Goal: Information Seeking & Learning: Learn about a topic

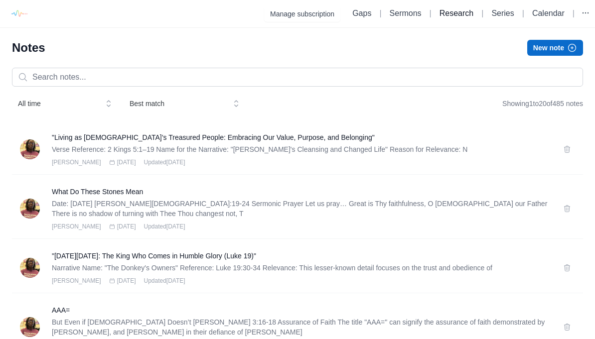
click at [459, 9] on link "Research" at bounding box center [457, 13] width 34 height 8
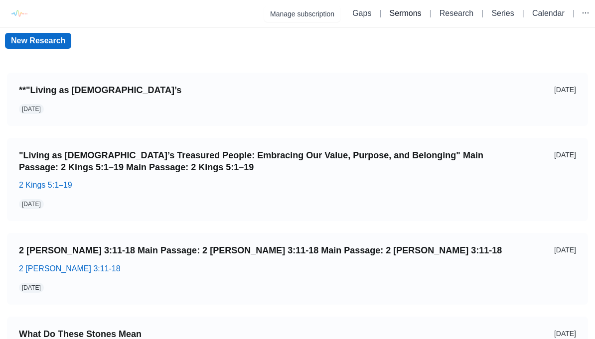
click at [391, 17] on link "Sermons" at bounding box center [406, 13] width 32 height 8
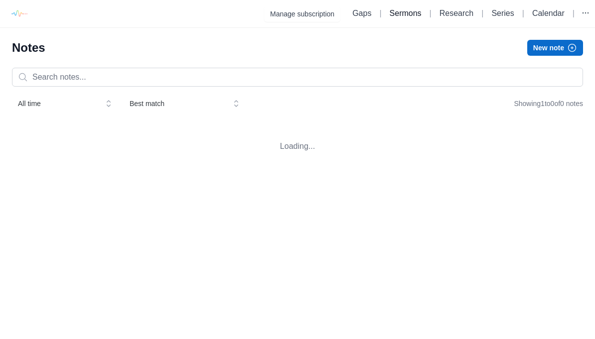
click at [405, 12] on link "Sermons" at bounding box center [406, 13] width 32 height 8
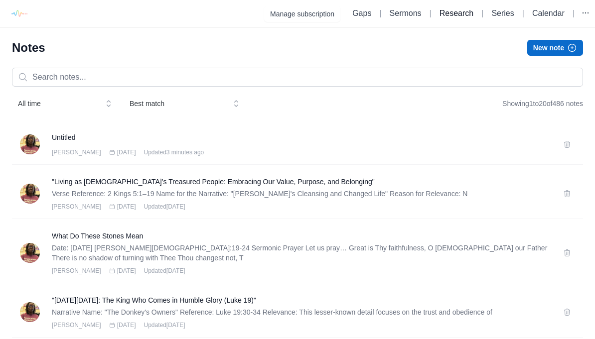
click at [457, 13] on link "Research" at bounding box center [457, 13] width 34 height 8
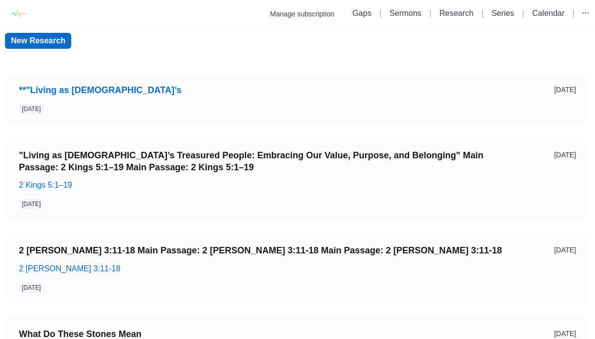
click at [30, 96] on link "**"Living as [DEMOGRAPHIC_DATA]’s" at bounding box center [268, 90] width 498 height 11
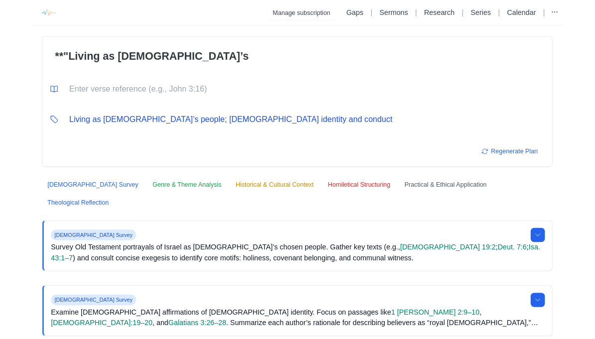
scroll to position [40, 0]
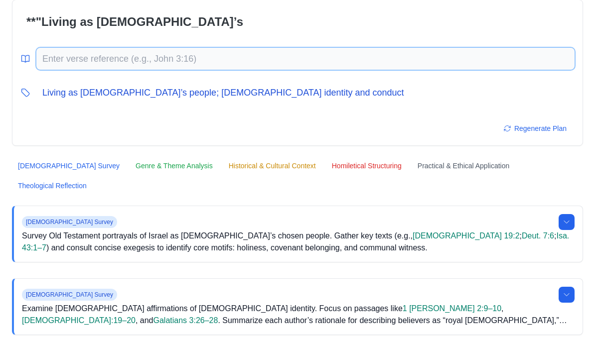
click at [59, 58] on input "text" at bounding box center [305, 59] width 538 height 22
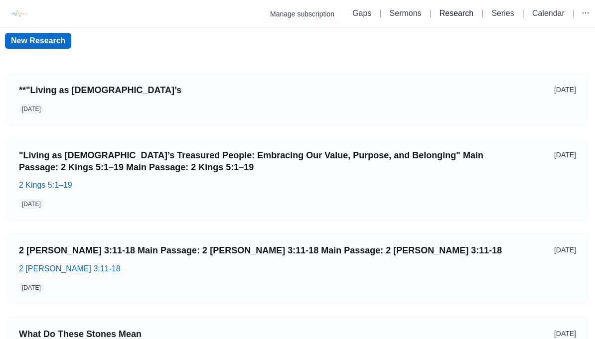
click at [451, 16] on link "Research" at bounding box center [457, 13] width 34 height 8
click at [31, 33] on link "New Research" at bounding box center [38, 41] width 66 height 16
click at [62, 93] on link "**"Living as [DEMOGRAPHIC_DATA]’s" at bounding box center [268, 90] width 498 height 11
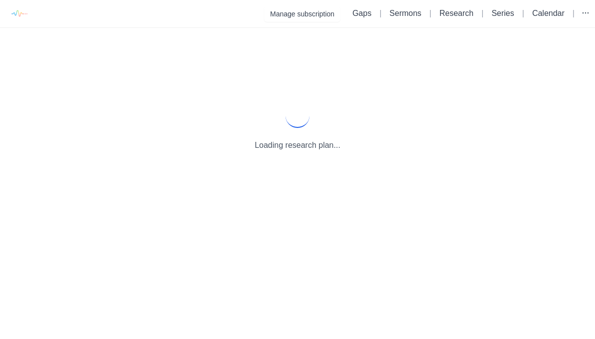
click at [77, 105] on div "Loading research plan..." at bounding box center [297, 127] width 595 height 199
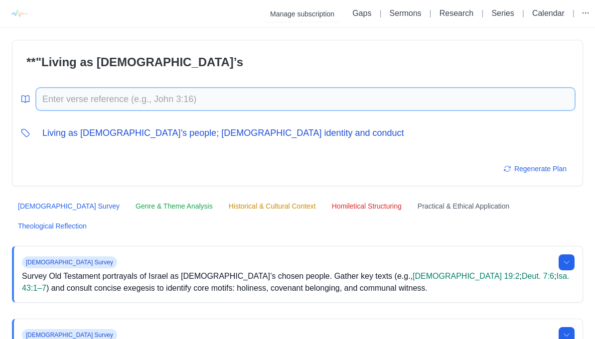
click at [68, 100] on input "text" at bounding box center [305, 99] width 538 height 22
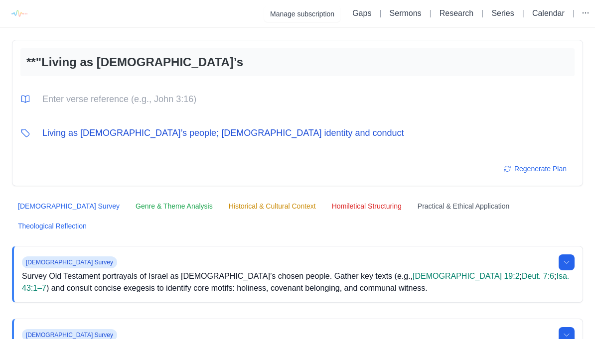
click at [125, 63] on input "**"Living as [DEMOGRAPHIC_DATA]’s" at bounding box center [297, 62] width 554 height 28
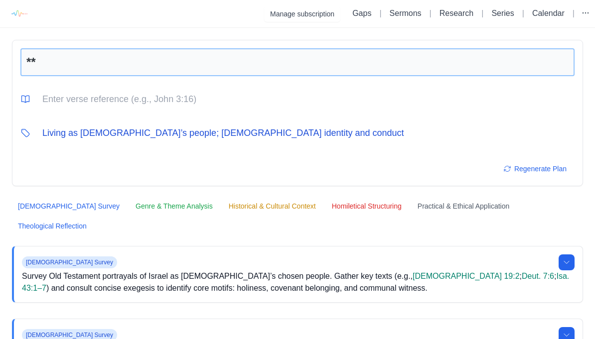
type input "*"
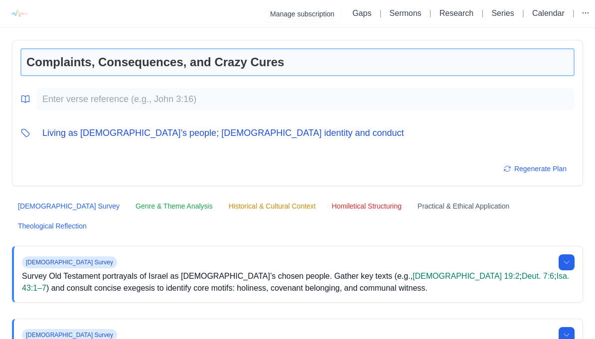
type input "Complaints, Consequences, and Crazy Cures"
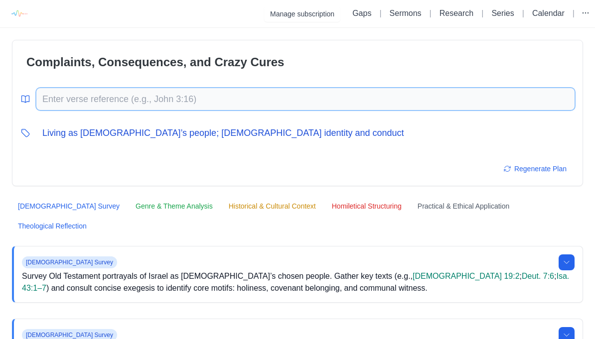
click at [57, 96] on input "text" at bounding box center [305, 99] width 538 height 22
type input "Numbers 21:4-9"
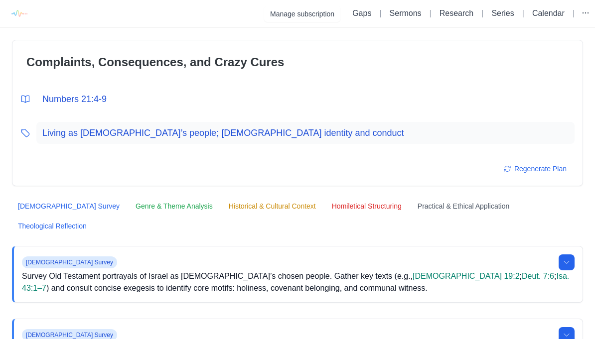
click at [301, 138] on input "Living as [DEMOGRAPHIC_DATA]’s people; [DEMOGRAPHIC_DATA] identity and conduct" at bounding box center [305, 133] width 538 height 22
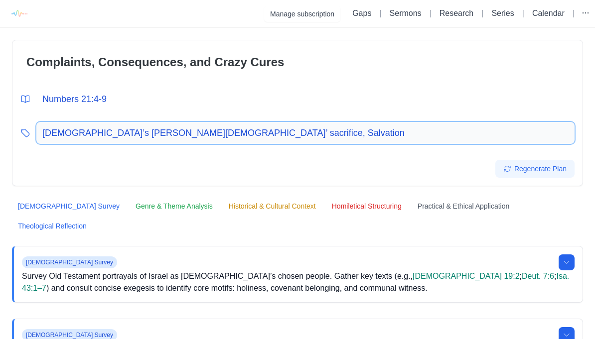
type input "[DEMOGRAPHIC_DATA]’s [PERSON_NAME][DEMOGRAPHIC_DATA]’ sacrifice, Salvation"
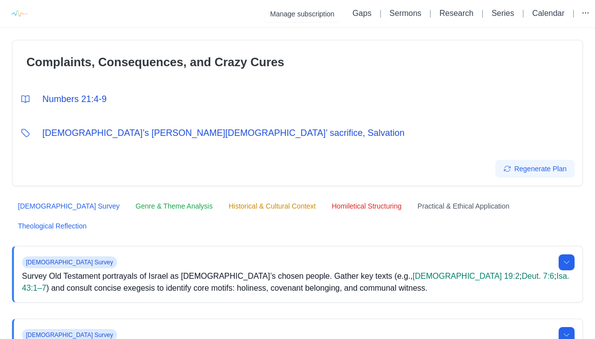
click at [538, 169] on button "Regenerate Plan" at bounding box center [535, 169] width 79 height 18
click at [543, 168] on button "Regenerate Plan" at bounding box center [535, 169] width 79 height 18
click at [551, 172] on button "Regenerate Plan" at bounding box center [535, 169] width 79 height 18
click at [539, 168] on button "Regenerate Plan" at bounding box center [535, 169] width 79 height 18
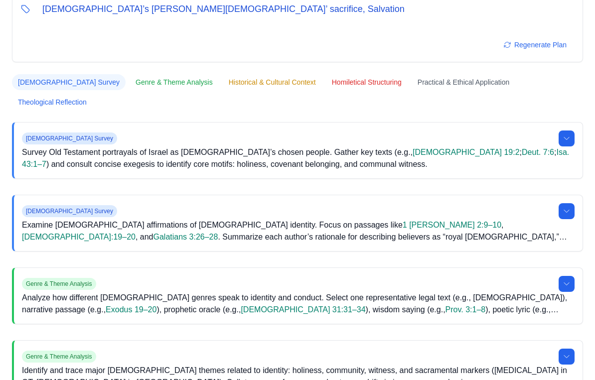
click at [40, 82] on button "[DEMOGRAPHIC_DATA] Survey" at bounding box center [69, 83] width 114 height 16
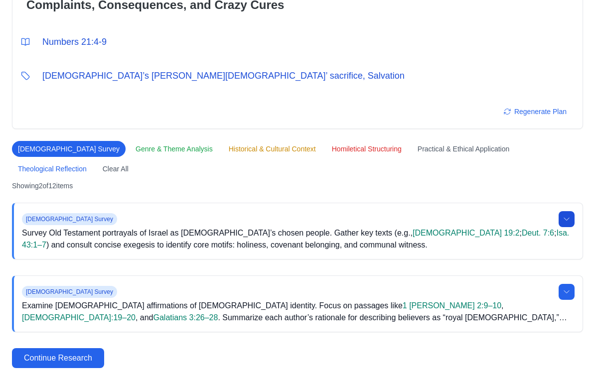
click at [570, 221] on icon at bounding box center [567, 219] width 8 height 8
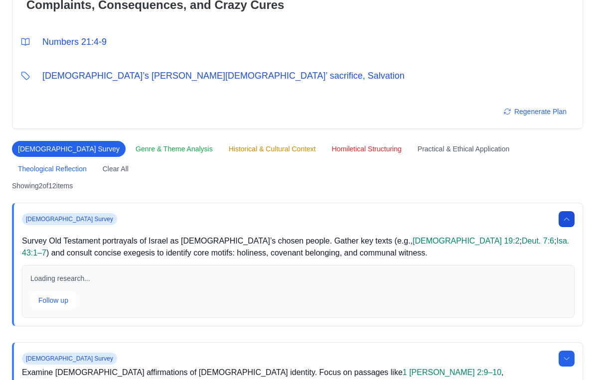
click at [568, 222] on icon at bounding box center [567, 219] width 8 height 8
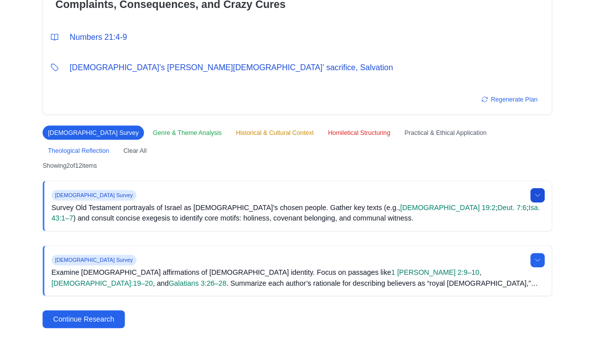
scroll to position [0, 0]
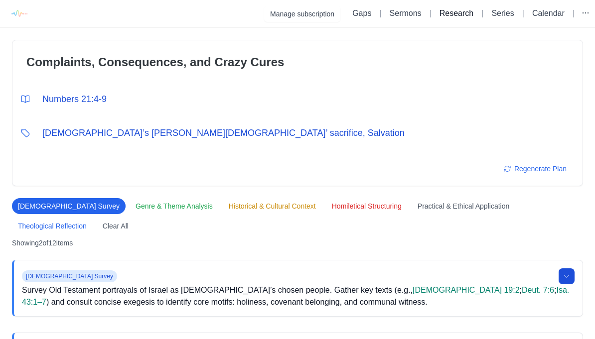
click at [464, 9] on link "Research" at bounding box center [457, 13] width 34 height 8
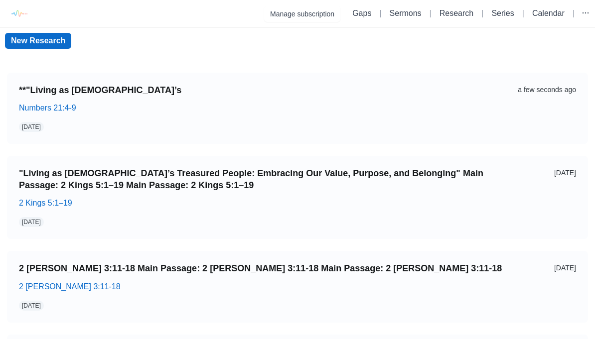
click at [355, 130] on div "[DATE]" at bounding box center [264, 127] width 491 height 10
click at [386, 114] on p "Numbers 21:4-9" at bounding box center [264, 108] width 491 height 12
click at [29, 96] on link "**"Living as [DEMOGRAPHIC_DATA]’s" at bounding box center [264, 90] width 491 height 11
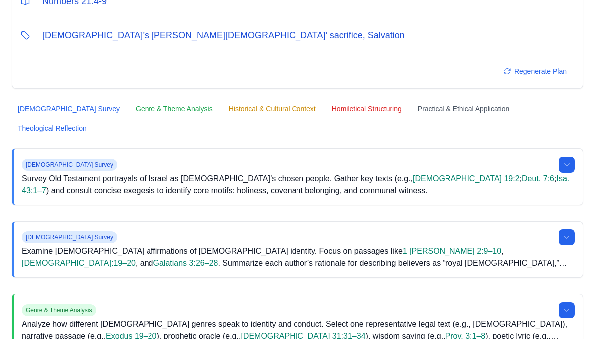
scroll to position [33, 0]
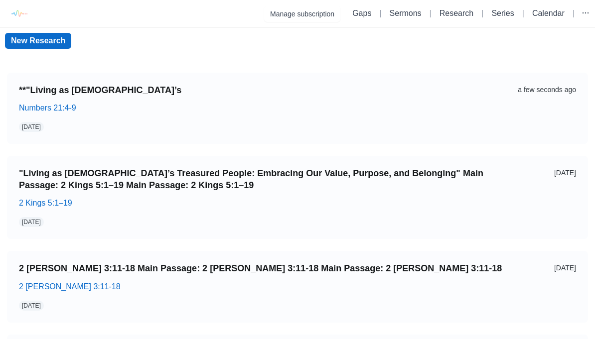
click at [21, 41] on link "New Research" at bounding box center [38, 41] width 66 height 16
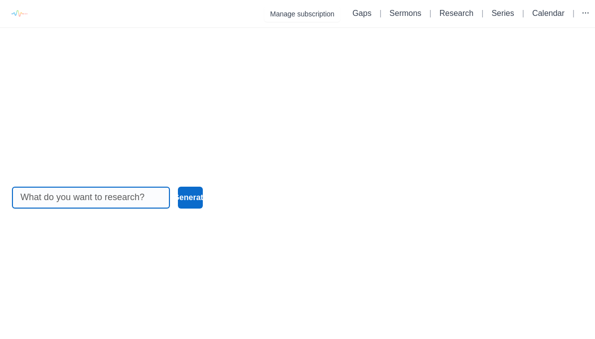
click at [57, 206] on input at bounding box center [90, 197] width 141 height 21
type input "Numbers 21:4-9"
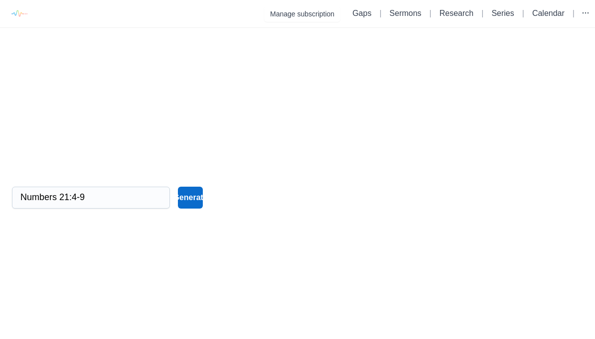
click at [185, 189] on button "Generate" at bounding box center [190, 198] width 25 height 22
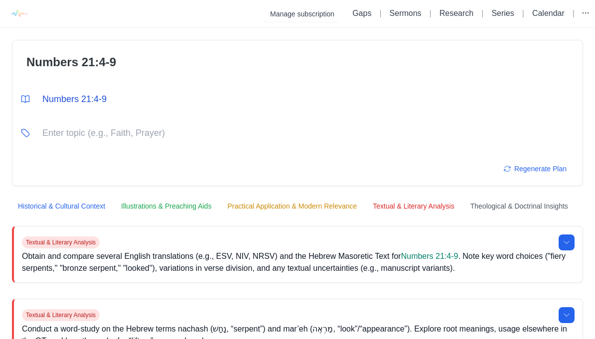
click at [583, 66] on div "Numbers 21:4-9 Numbers 21:4-9 Regenerate Plan" at bounding box center [297, 113] width 571 height 147
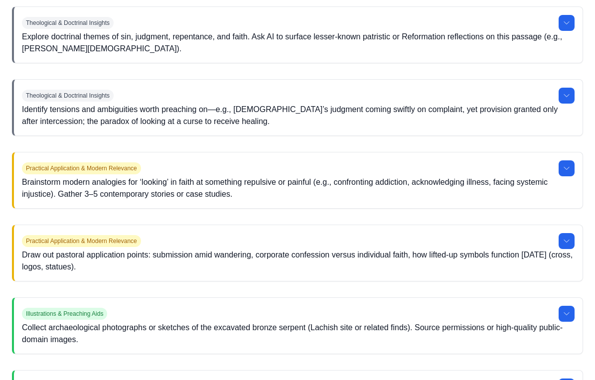
scroll to position [737, 0]
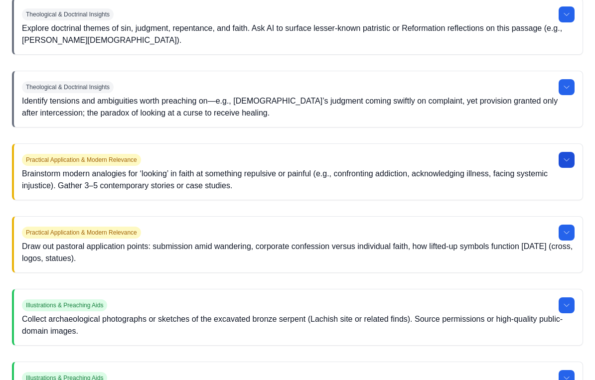
click at [568, 169] on button at bounding box center [567, 161] width 16 height 16
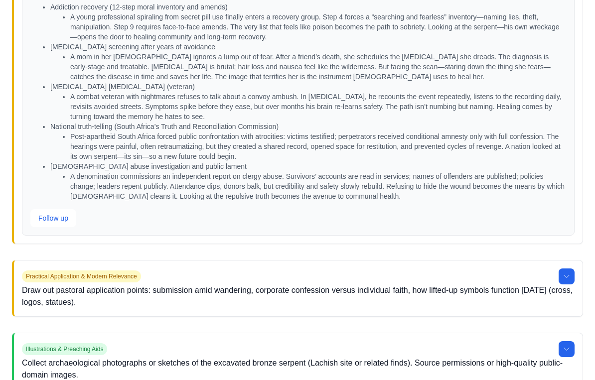
scroll to position [951, 0]
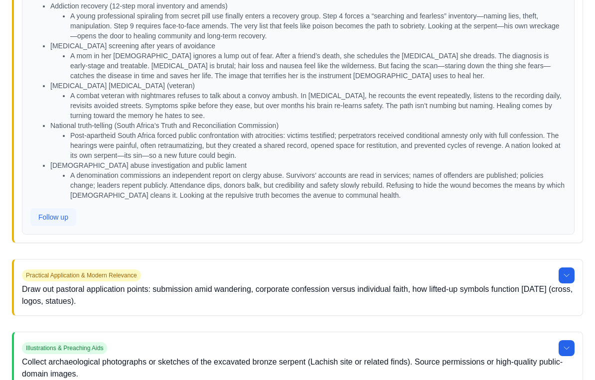
click at [44, 227] on button "Follow up" at bounding box center [53, 218] width 46 height 18
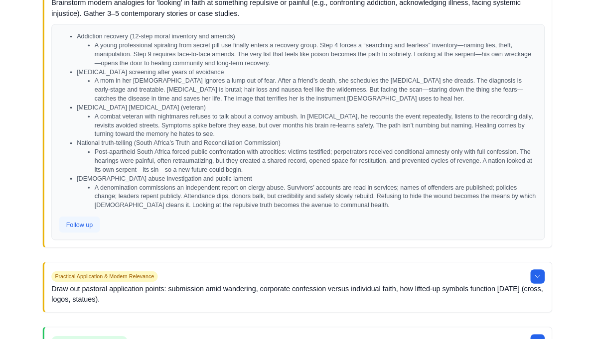
scroll to position [958, 0]
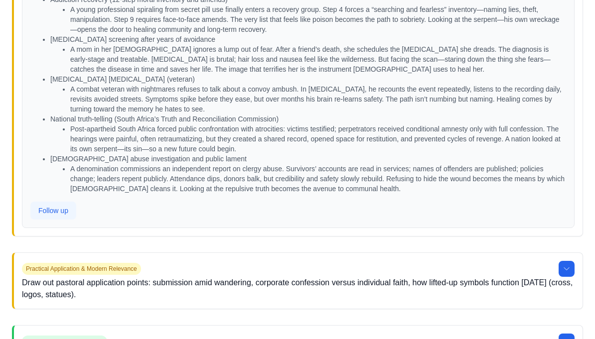
click at [55, 220] on button "Follow up" at bounding box center [53, 211] width 46 height 18
click at [51, 220] on button "Follow up" at bounding box center [53, 211] width 46 height 18
click at [67, 220] on button "Follow up" at bounding box center [53, 211] width 46 height 18
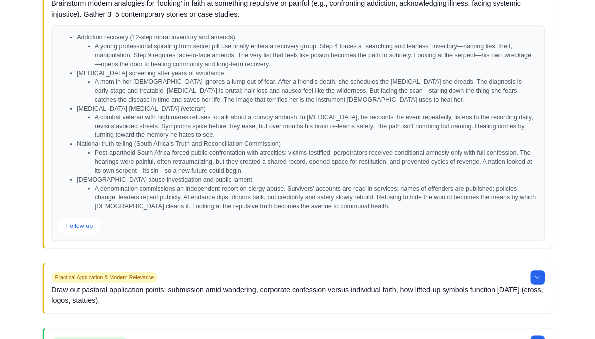
scroll to position [956, 0]
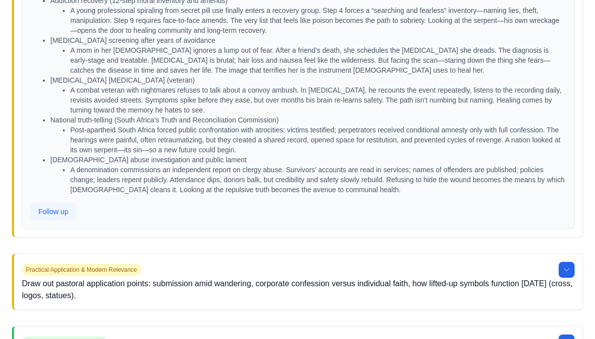
click at [53, 221] on button "Follow up" at bounding box center [53, 212] width 46 height 18
click at [61, 221] on button "Follow up" at bounding box center [53, 212] width 46 height 18
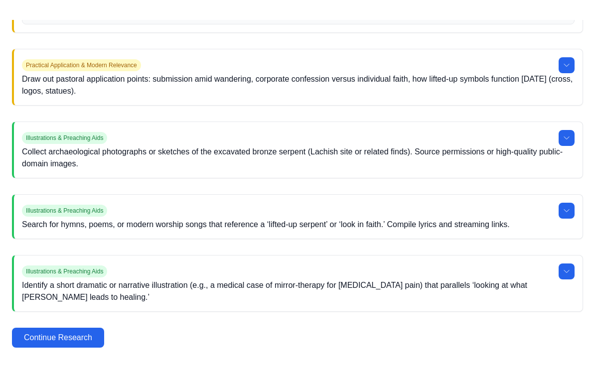
scroll to position [1161, 0]
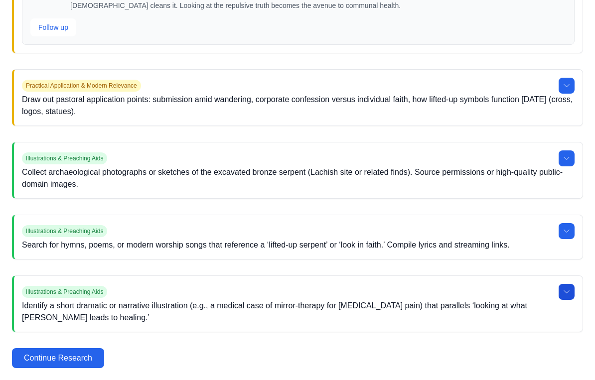
click at [564, 290] on icon at bounding box center [567, 292] width 8 height 8
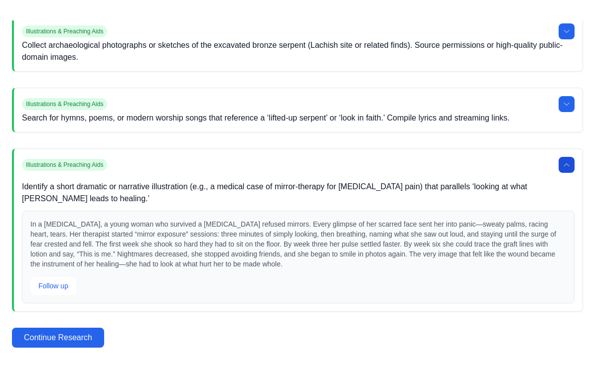
scroll to position [1268, 0]
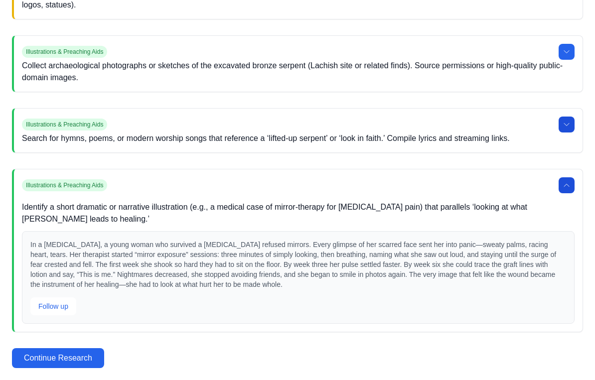
click at [566, 129] on button at bounding box center [567, 125] width 16 height 16
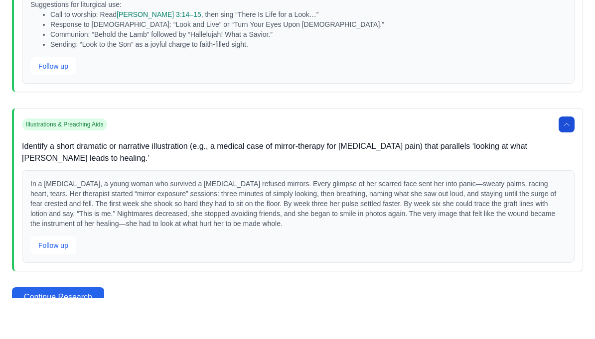
scroll to position [1844, 0]
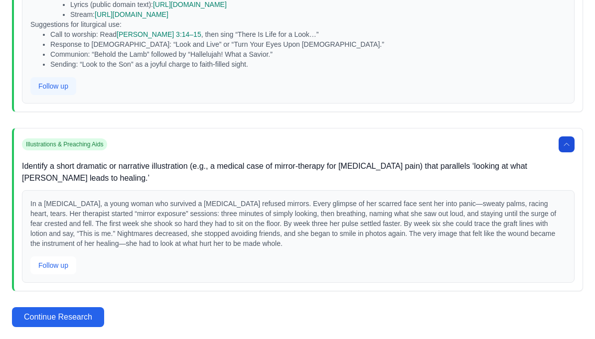
click at [59, 85] on button "Follow up" at bounding box center [53, 86] width 46 height 18
click at [57, 91] on button "Follow up" at bounding box center [53, 86] width 46 height 18
click at [56, 82] on button "Follow up" at bounding box center [53, 86] width 46 height 18
click at [56, 83] on button "Follow up" at bounding box center [53, 86] width 46 height 18
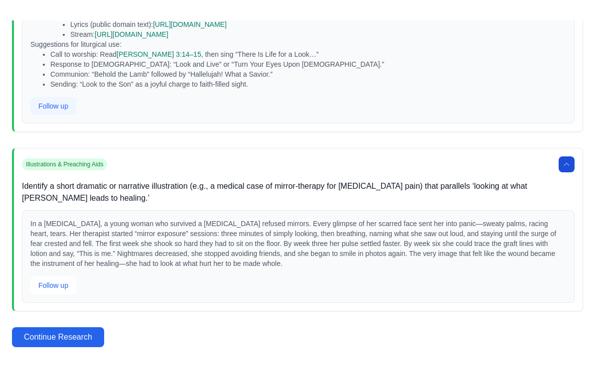
scroll to position [1788, 0]
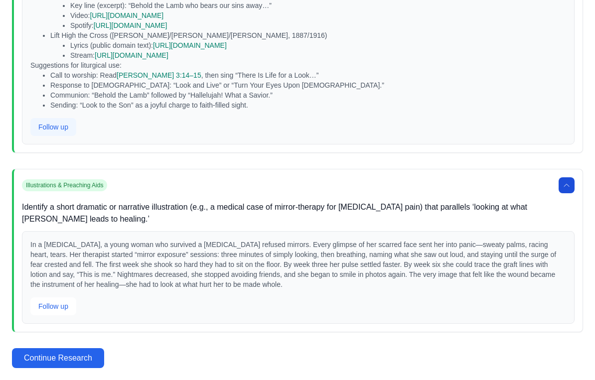
click at [47, 136] on button "Follow up" at bounding box center [53, 127] width 46 height 18
click at [87, 339] on button "Continue Research" at bounding box center [58, 358] width 92 height 20
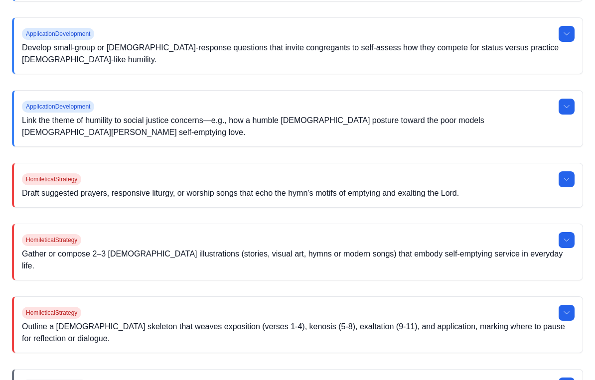
scroll to position [872, 0]
click at [563, 234] on button at bounding box center [567, 240] width 16 height 16
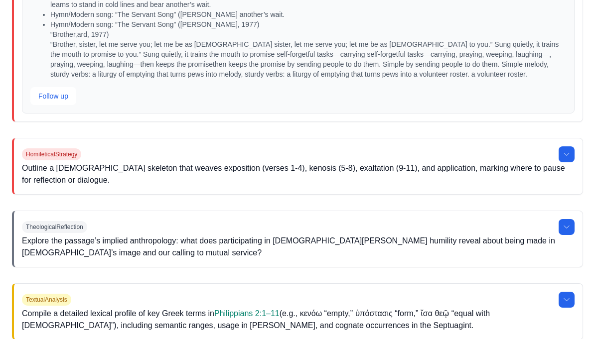
scroll to position [1301, 0]
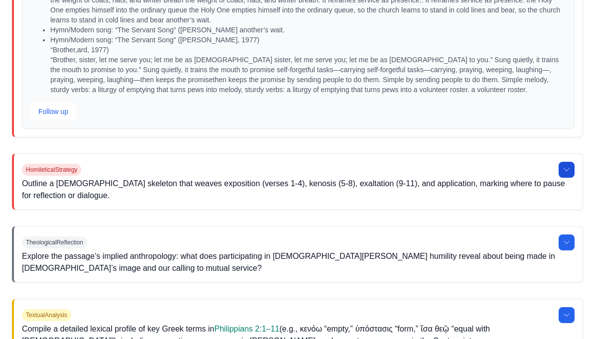
click at [566, 166] on icon at bounding box center [567, 170] width 8 height 8
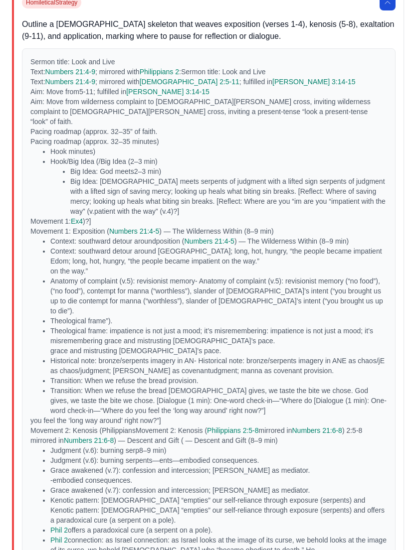
scroll to position [1592, 0]
